Goal: Information Seeking & Learning: Compare options

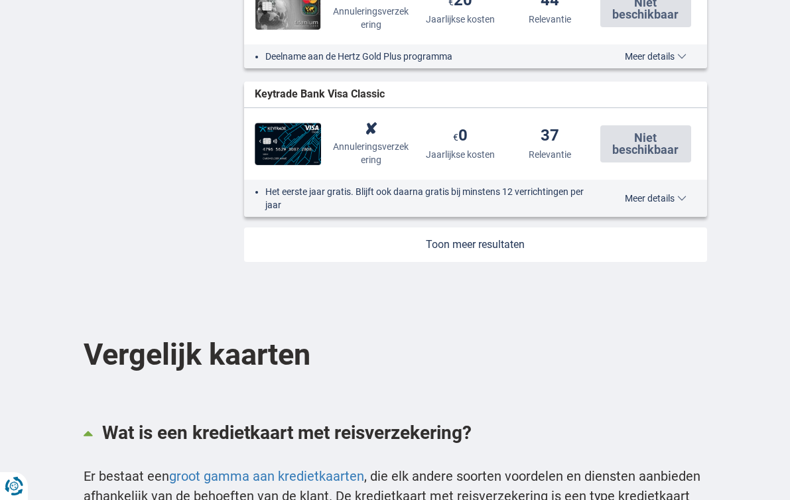
scroll to position [1731, 0]
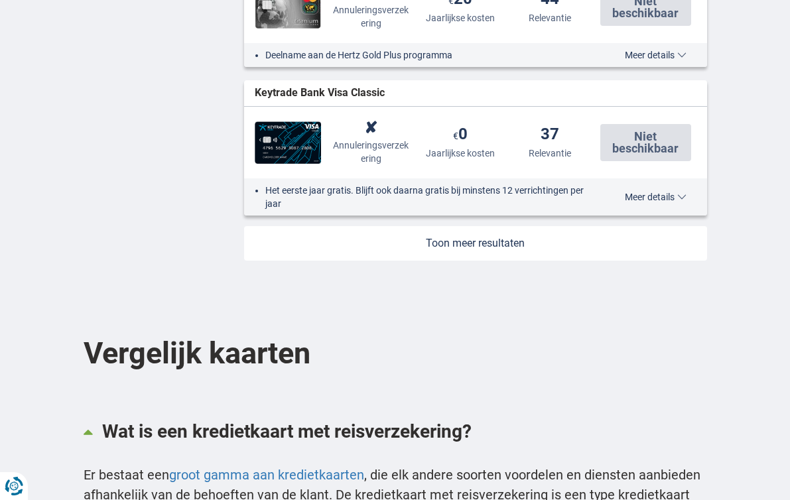
click at [469, 246] on link at bounding box center [475, 243] width 463 height 35
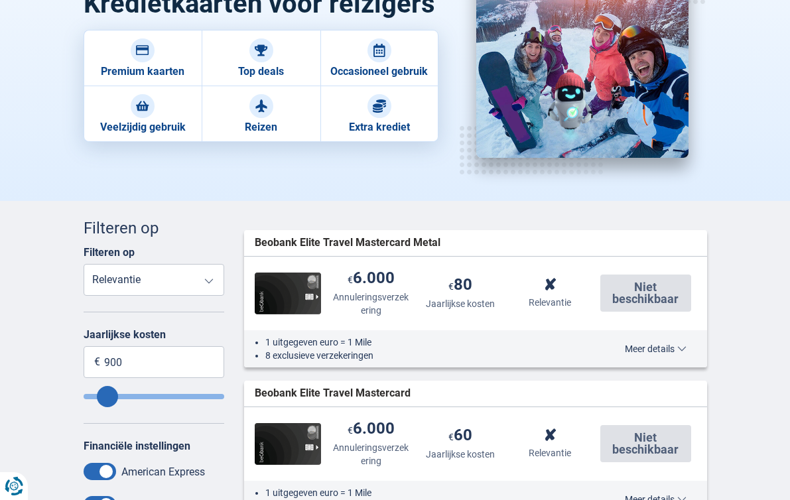
scroll to position [190, 0]
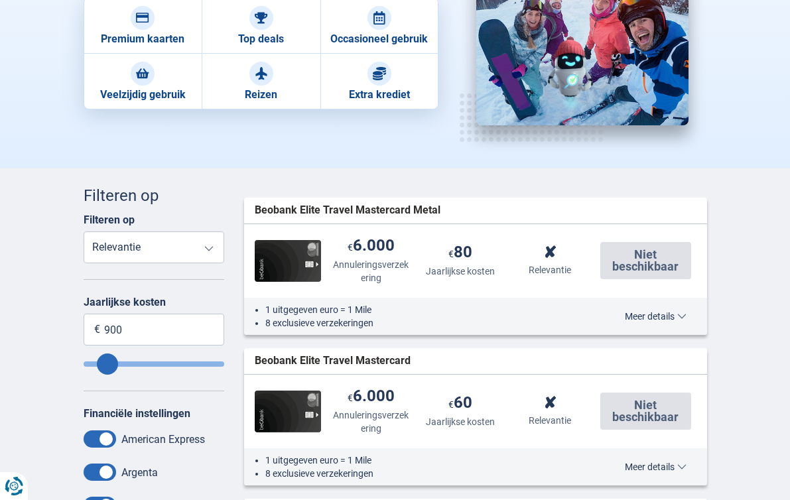
click at [164, 251] on select "Reisongevallenverzekering Annuleringsverzekering Jaarlijkse kosten Relevantie" at bounding box center [154, 248] width 141 height 32
select select "Annualfee+"
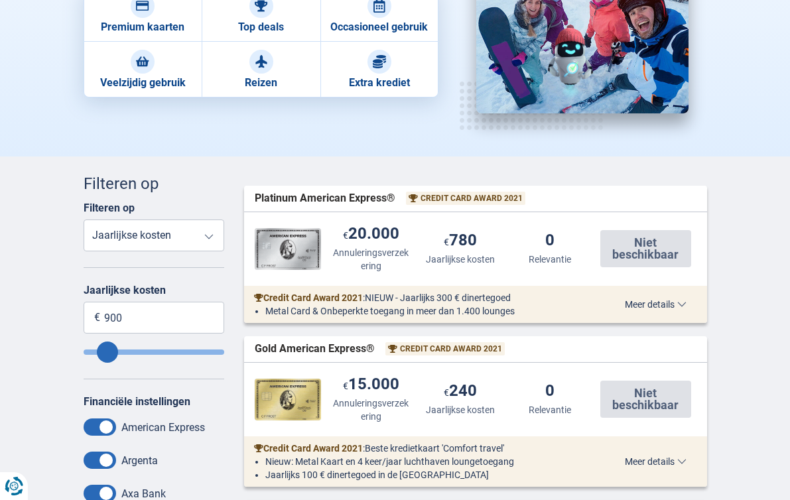
scroll to position [207, 0]
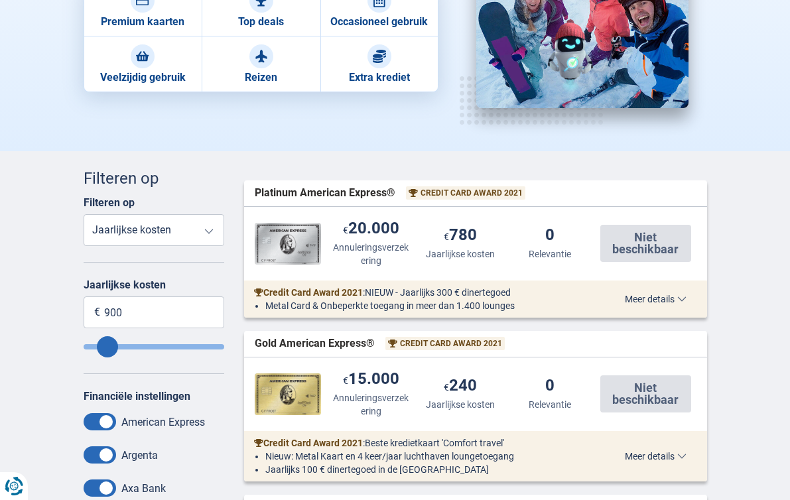
click at [665, 295] on span "Meer details" at bounding box center [656, 299] width 62 height 9
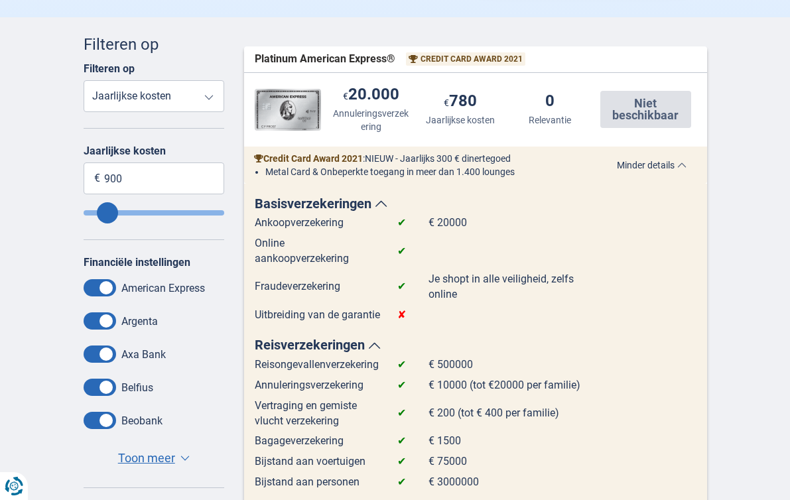
scroll to position [0, 0]
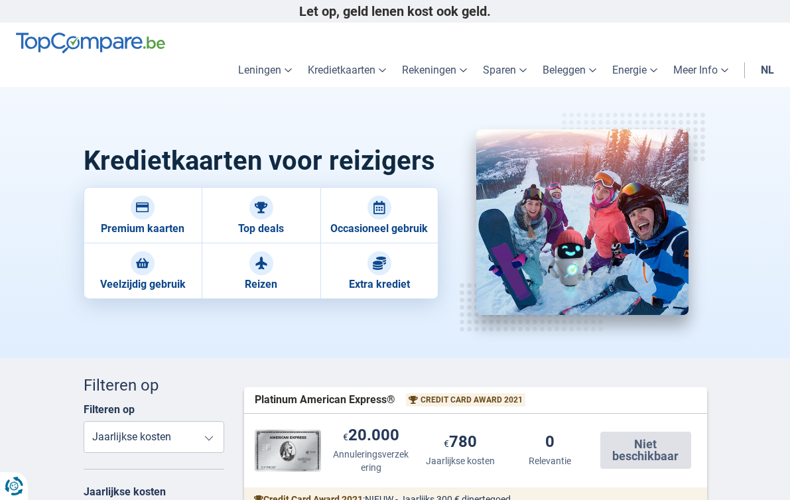
click at [768, 68] on link "nl" at bounding box center [767, 70] width 29 height 33
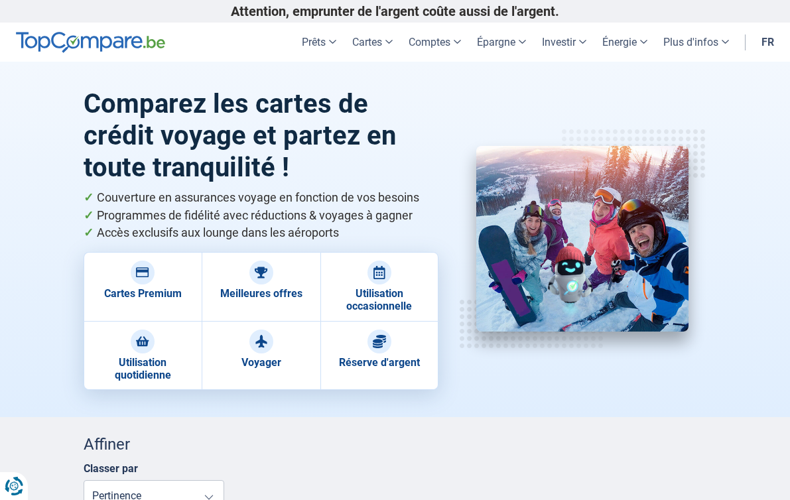
click at [769, 47] on link "fr" at bounding box center [768, 42] width 29 height 39
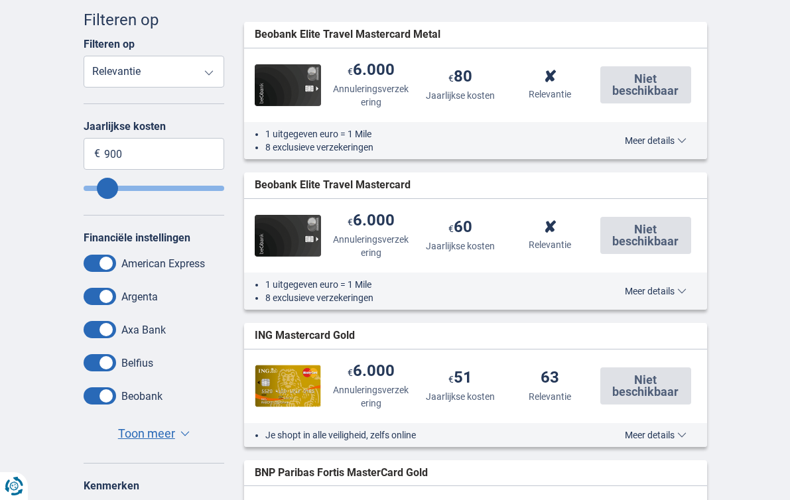
scroll to position [371, 0]
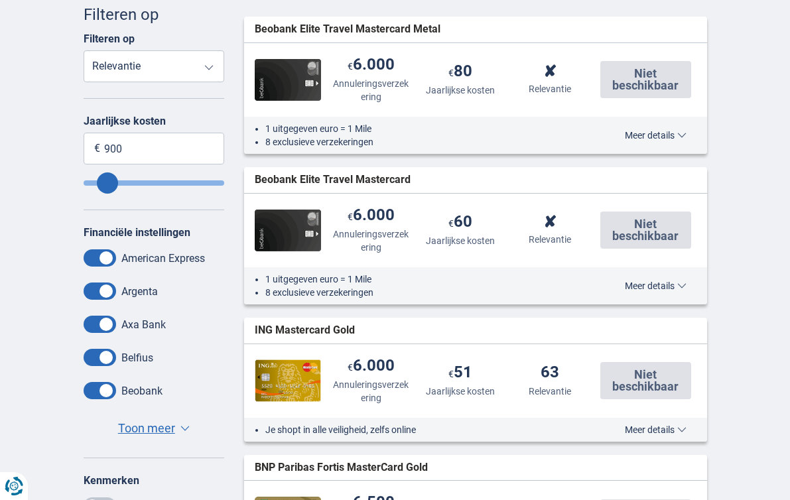
click at [151, 429] on span "Toon meer" at bounding box center [146, 428] width 57 height 17
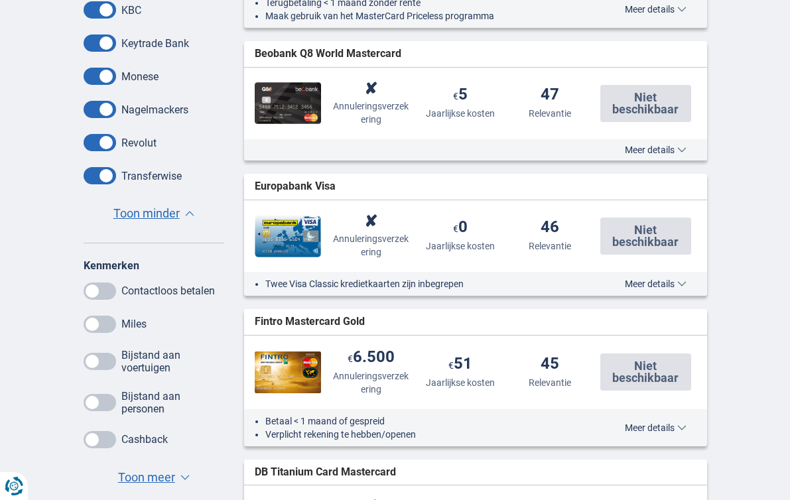
scroll to position [1240, 0]
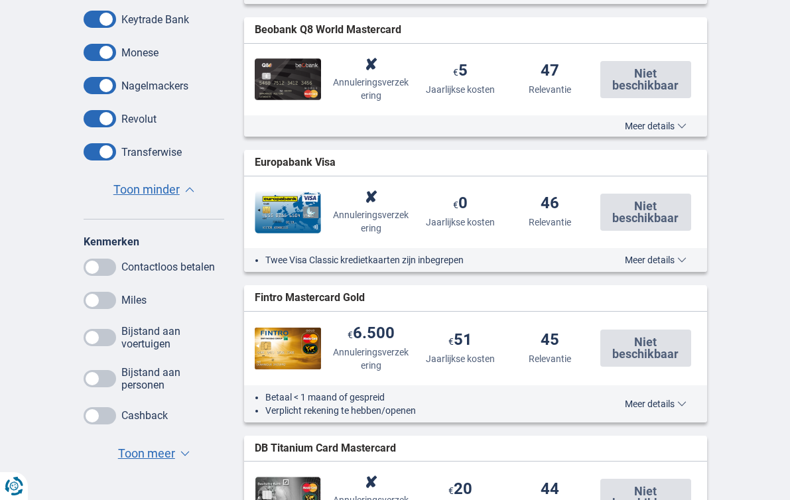
click at [101, 303] on span at bounding box center [100, 300] width 33 height 17
click at [0, 0] on input "checkbox" at bounding box center [0, 0] width 0 height 0
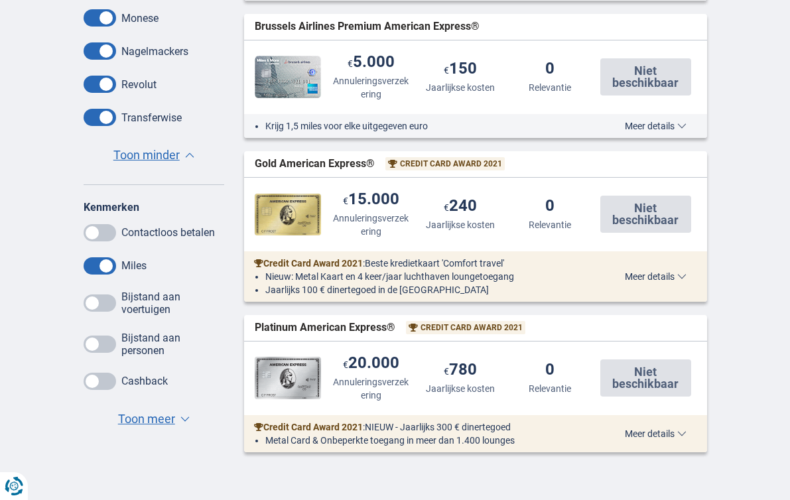
scroll to position [1305, 0]
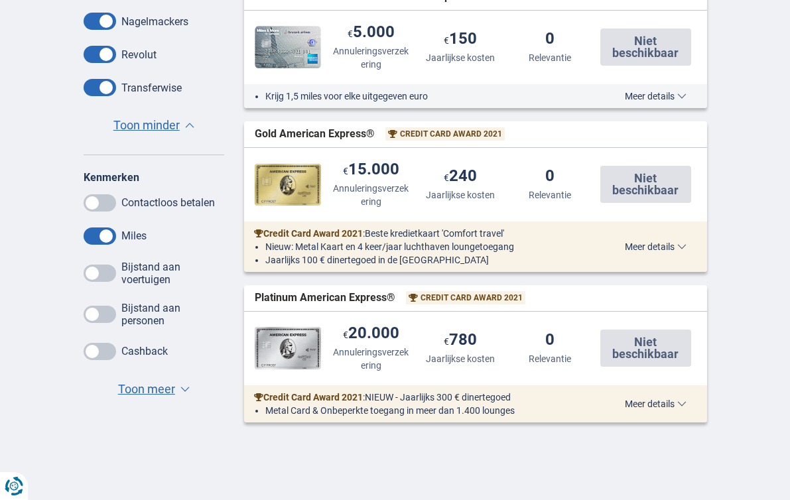
click at [147, 388] on span "Toon meer" at bounding box center [146, 389] width 57 height 17
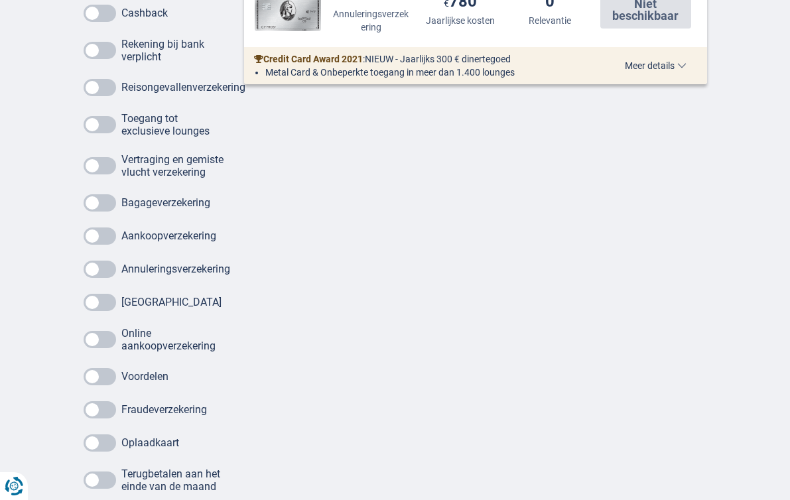
scroll to position [1646, 0]
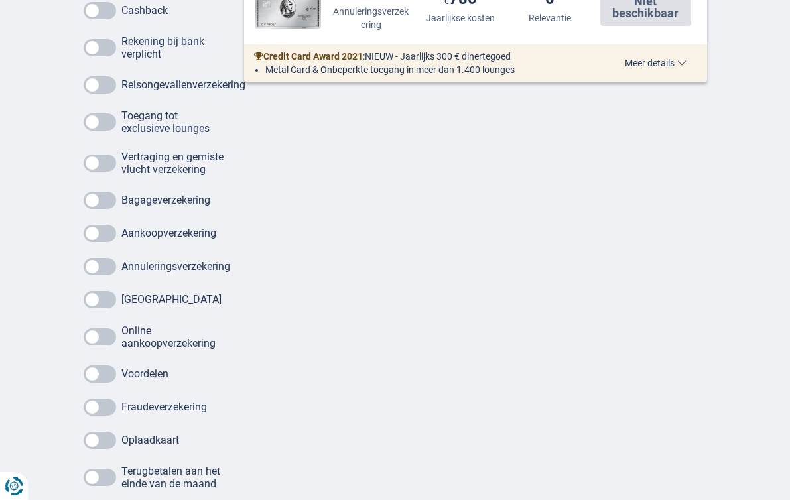
click at [95, 275] on span at bounding box center [100, 266] width 33 height 17
click at [0, 0] on input "checkbox" at bounding box center [0, 0] width 0 height 0
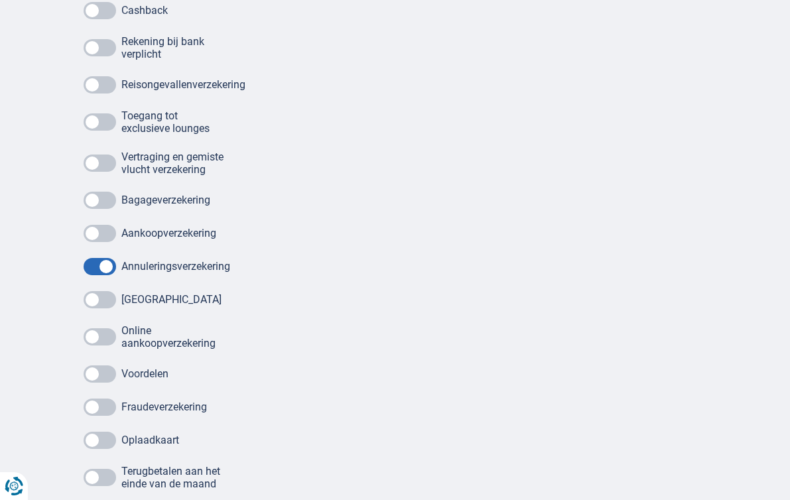
click at [98, 242] on span at bounding box center [100, 233] width 33 height 17
click at [0, 0] on input "checkbox" at bounding box center [0, 0] width 0 height 0
click at [100, 209] on span at bounding box center [100, 200] width 33 height 17
click at [0, 0] on input "checkbox" at bounding box center [0, 0] width 0 height 0
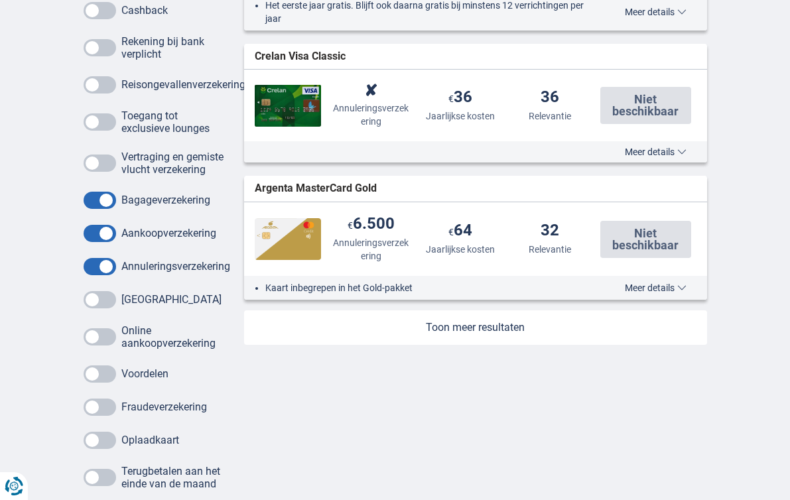
click at [101, 168] on span at bounding box center [100, 163] width 33 height 17
click at [0, 0] on input "checkbox" at bounding box center [0, 0] width 0 height 0
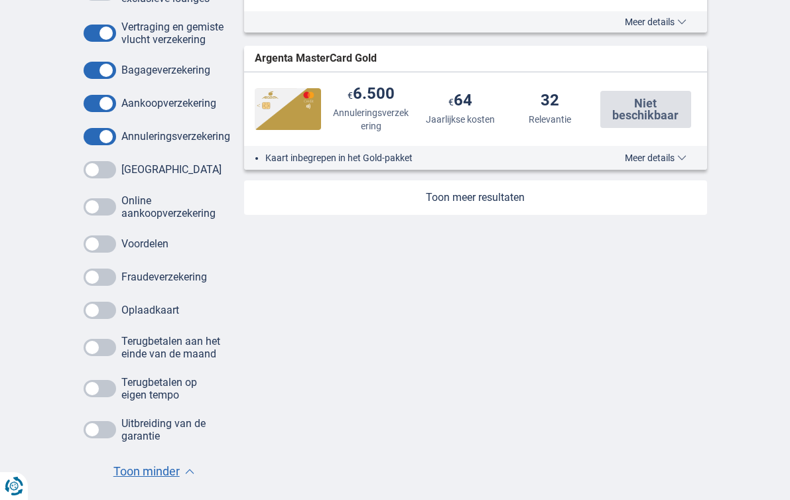
scroll to position [1779, 0]
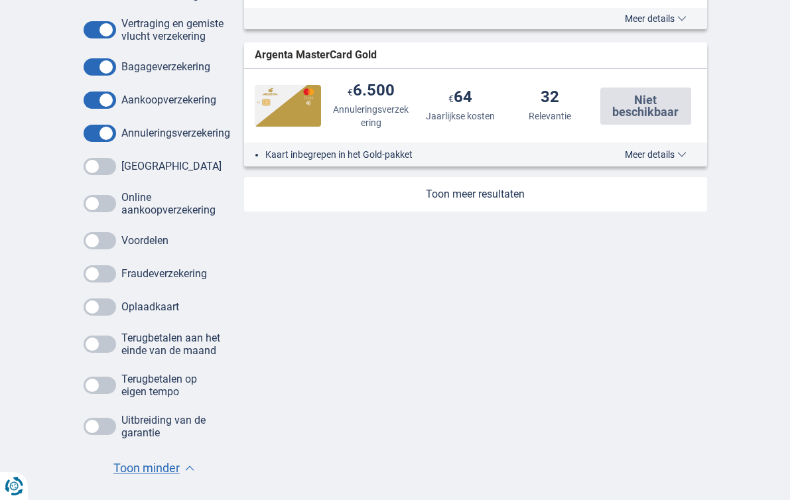
click at [664, 159] on span "Meer details" at bounding box center [656, 154] width 62 height 9
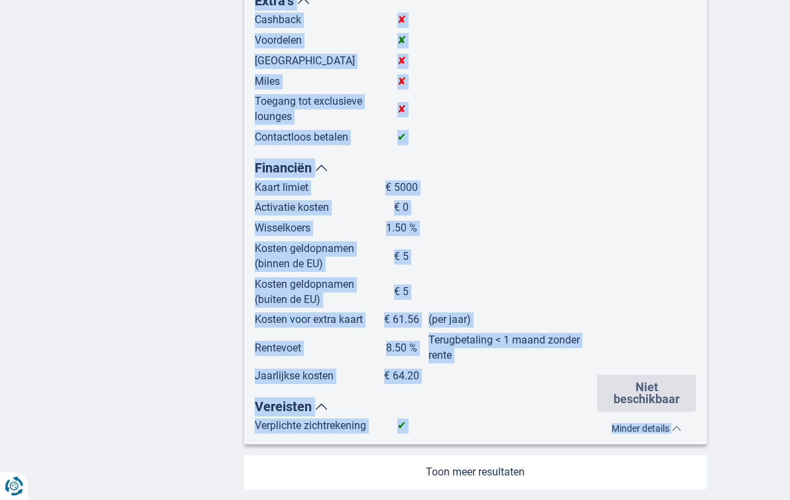
scroll to position [2261, 0]
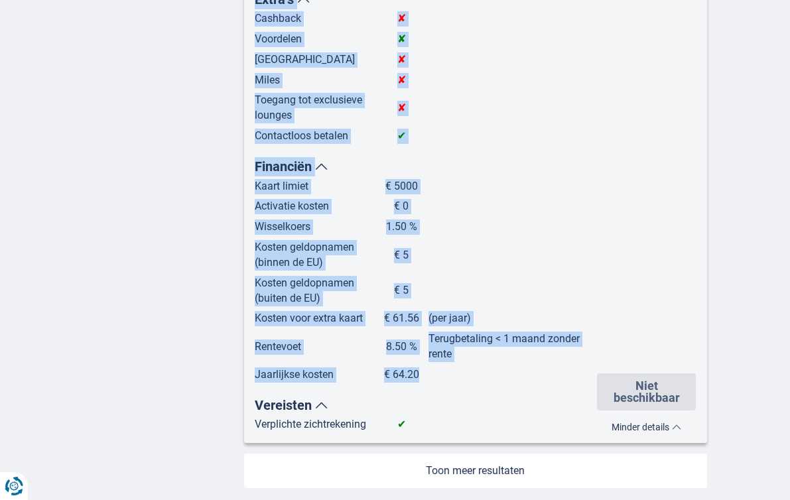
drag, startPoint x: 257, startPoint y: 110, endPoint x: 420, endPoint y: 375, distance: 311.0
click at [420, 375] on div "Basisverzekeringen Ankoopverzekering ✔ € 1500 Online aankoopverzekering ✔ € 500…" at bounding box center [426, 63] width 342 height 737
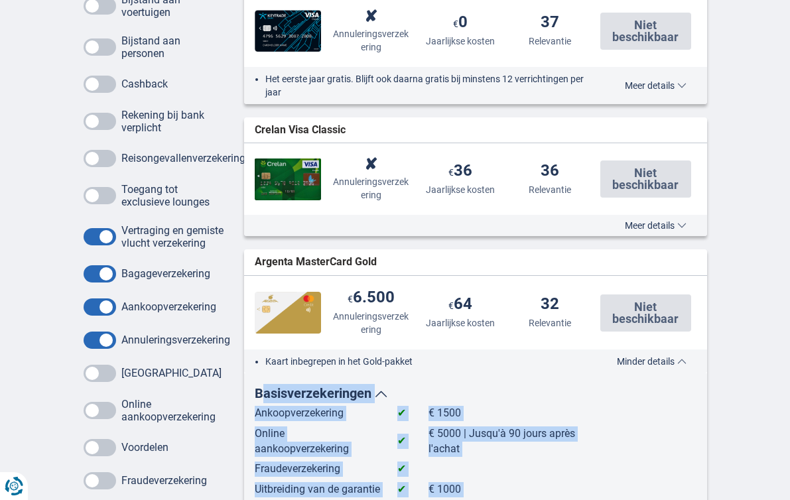
scroll to position [1573, 0]
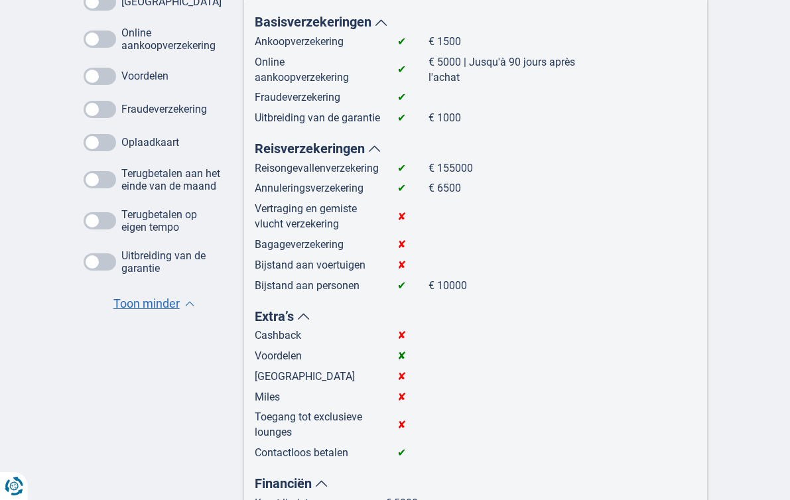
scroll to position [1945, 0]
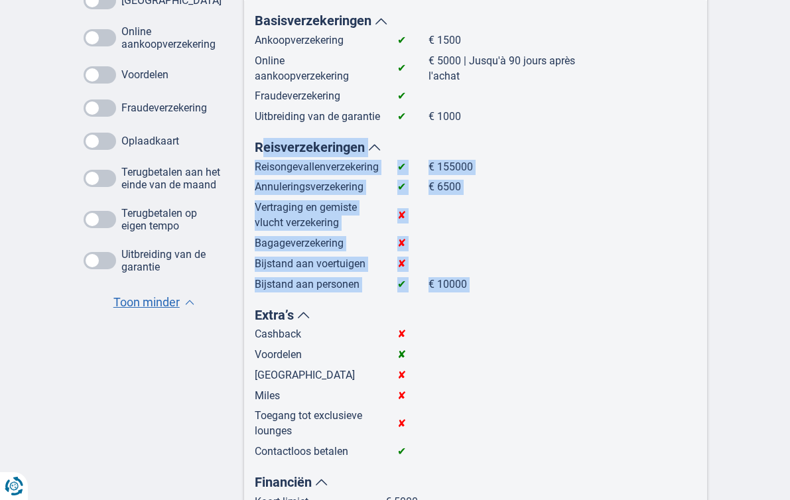
drag, startPoint x: 257, startPoint y: 146, endPoint x: 443, endPoint y: 297, distance: 239.1
click at [443, 297] on div "Basisverzekeringen Ankoopverzekering ✔ € 1500 Online aankoopverzekering ✔ € 500…" at bounding box center [426, 379] width 342 height 737
click at [593, 208] on div "Basisverzekeringen Ankoopverzekering ✔ € 1500 Online aankoopverzekering ✔ € 500…" at bounding box center [426, 379] width 342 height 737
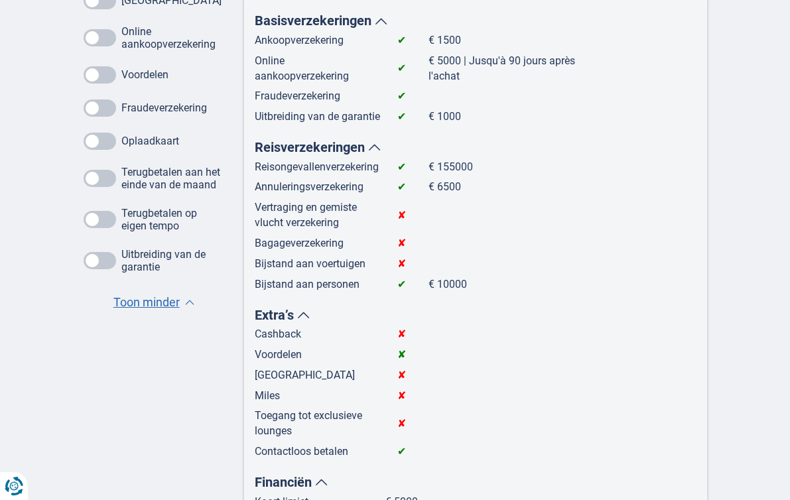
drag, startPoint x: 254, startPoint y: 188, endPoint x: 388, endPoint y: 192, distance: 133.5
click at [388, 192] on tr "Annuleringsverzekering ✔ € 6500" at bounding box center [421, 190] width 332 height 21
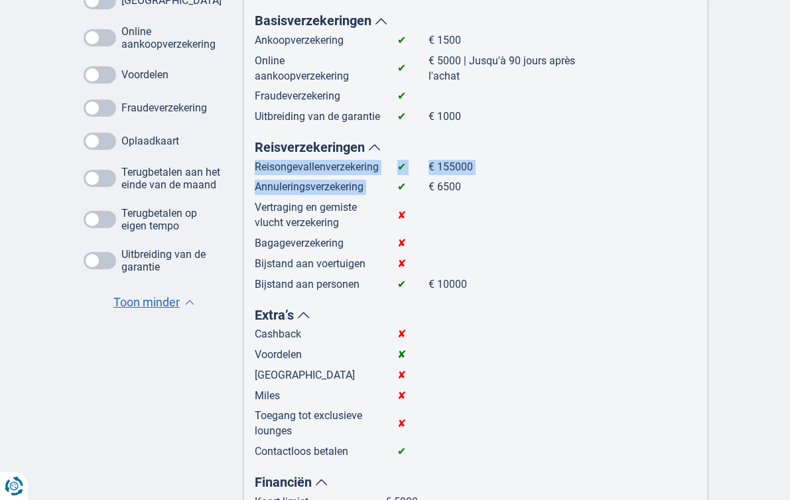
drag, startPoint x: 388, startPoint y: 192, endPoint x: 251, endPoint y: 197, distance: 136.1
click at [251, 197] on div "Basisverzekeringen Ankoopverzekering ✔ € 1500 Online aankoopverzekering ✔ € 500…" at bounding box center [475, 380] width 463 height 758
click at [569, 257] on td at bounding box center [508, 246] width 158 height 21
drag, startPoint x: 251, startPoint y: 170, endPoint x: 485, endPoint y: 186, distance: 234.8
click at [485, 186] on div "Basisverzekeringen Ankoopverzekering ✔ € 1500 Online aankoopverzekering ✔ € 500…" at bounding box center [475, 380] width 463 height 758
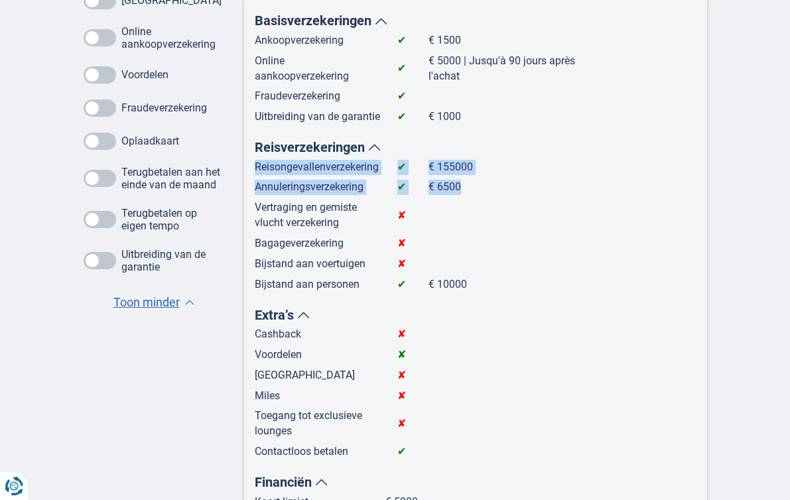
click at [586, 216] on td at bounding box center [508, 218] width 158 height 36
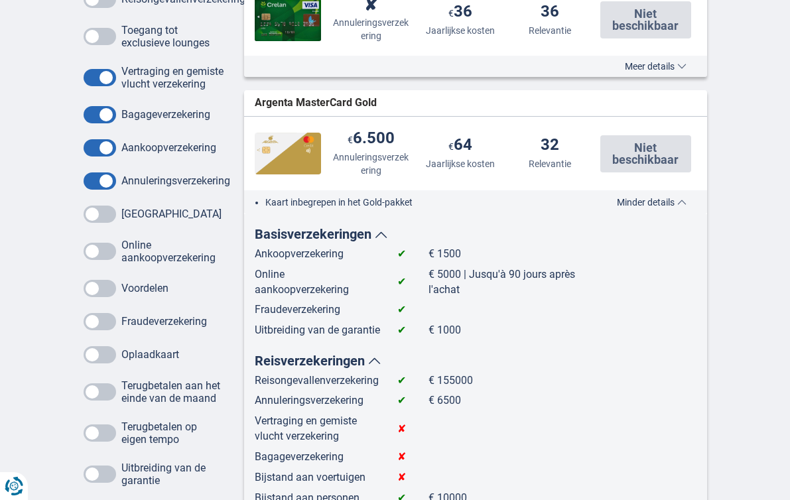
scroll to position [1727, 0]
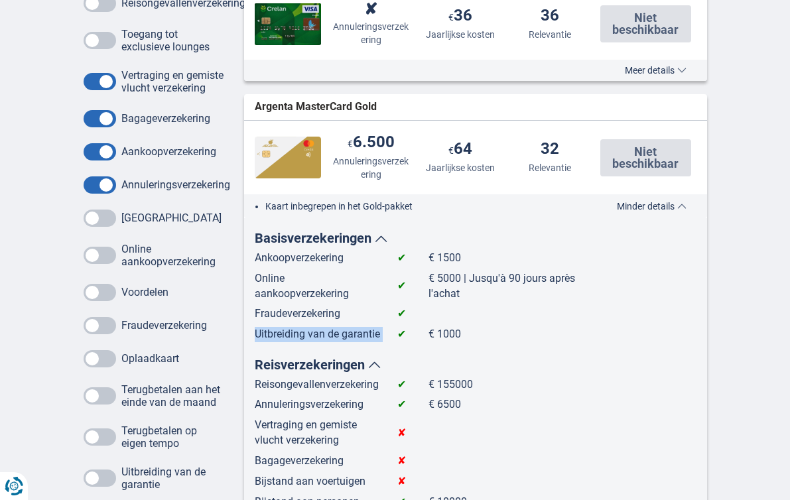
drag, startPoint x: 258, startPoint y: 336, endPoint x: 385, endPoint y: 341, distance: 126.9
click at [385, 341] on tr "Uitbreiding van de garantie ✔ € 1000" at bounding box center [421, 334] width 332 height 15
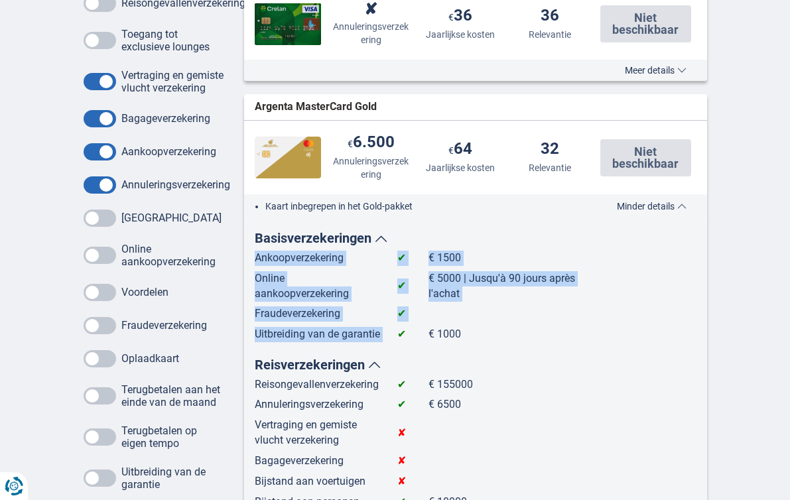
drag, startPoint x: 255, startPoint y: 260, endPoint x: 387, endPoint y: 336, distance: 152.2
click at [387, 336] on tbody "Ankoopverzekering ✔ € 1500 Online aankoopverzekering ✔ € 5000 | Jusqu'à 90 jour…" at bounding box center [421, 297] width 332 height 92
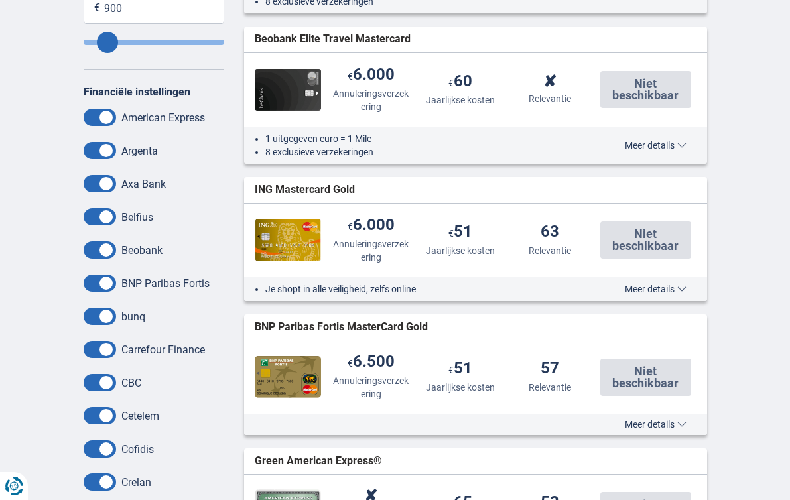
scroll to position [511, 0]
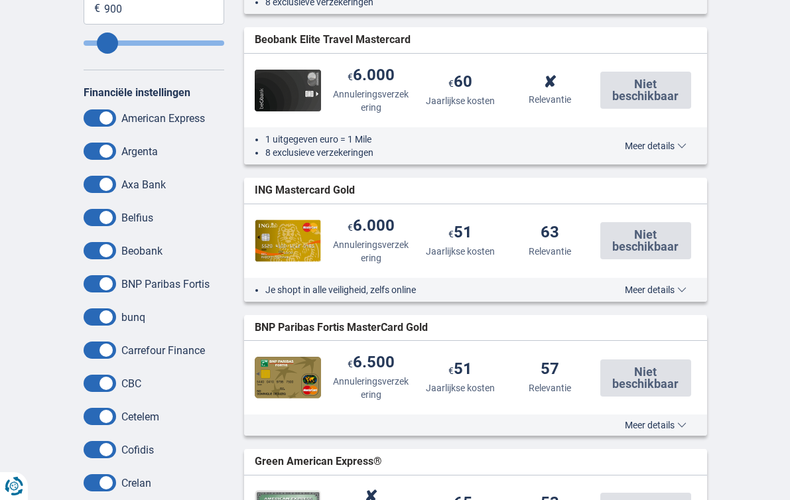
click at [646, 277] on div "€ 230.000 Reisongevallenverzekering € 6.000 Annuleringsverzekering € 51 Jaarlij…" at bounding box center [475, 241] width 463 height 74
click at [650, 292] on span "Meer details" at bounding box center [656, 289] width 62 height 9
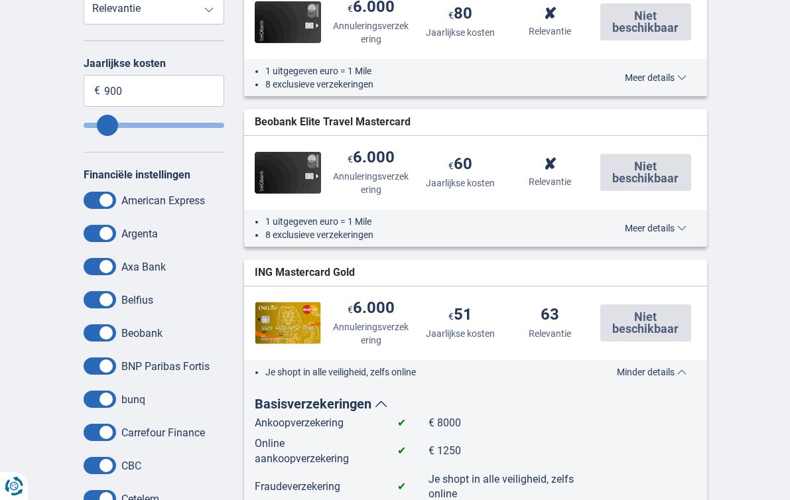
scroll to position [434, 0]
